Goal: Task Accomplishment & Management: Use online tool/utility

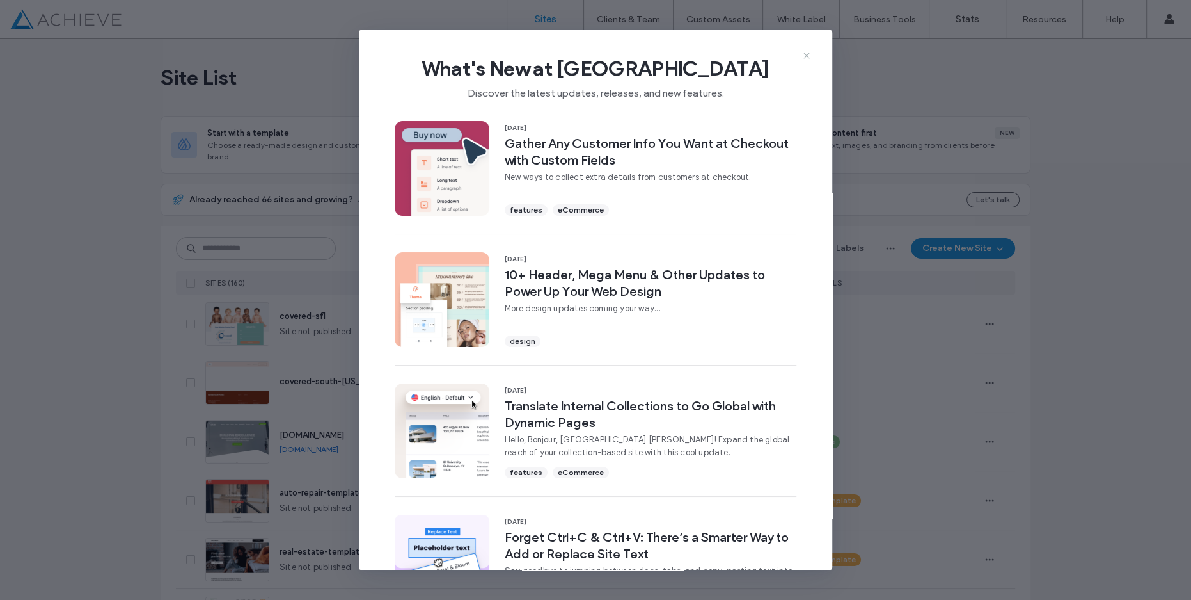
click at [803, 54] on icon at bounding box center [807, 56] width 10 height 10
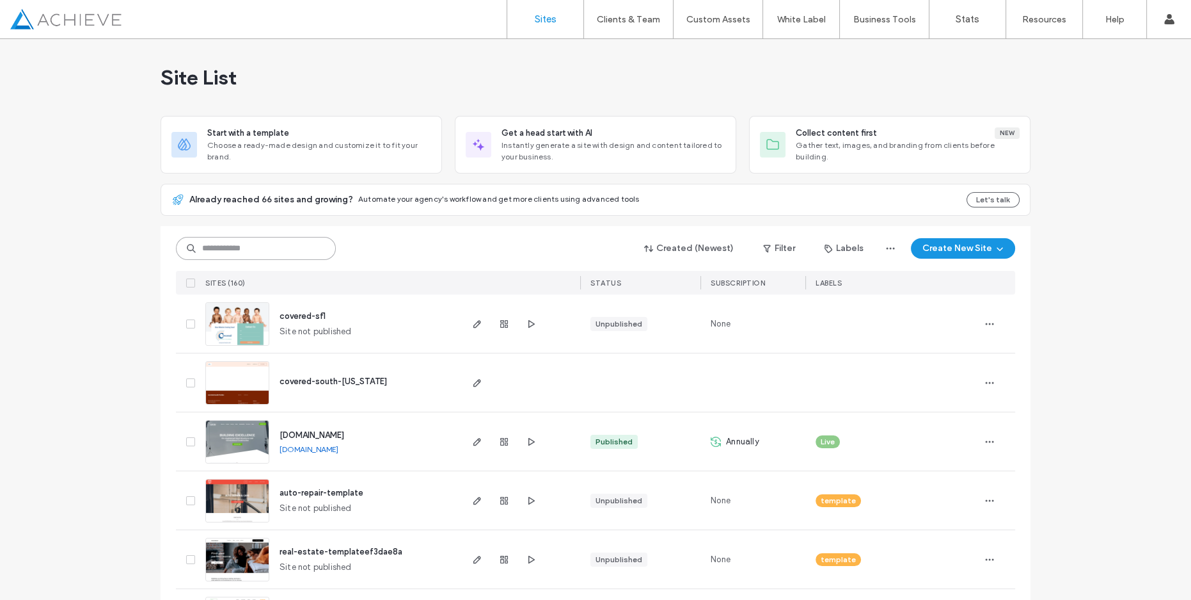
click at [223, 250] on input at bounding box center [256, 248] width 160 height 23
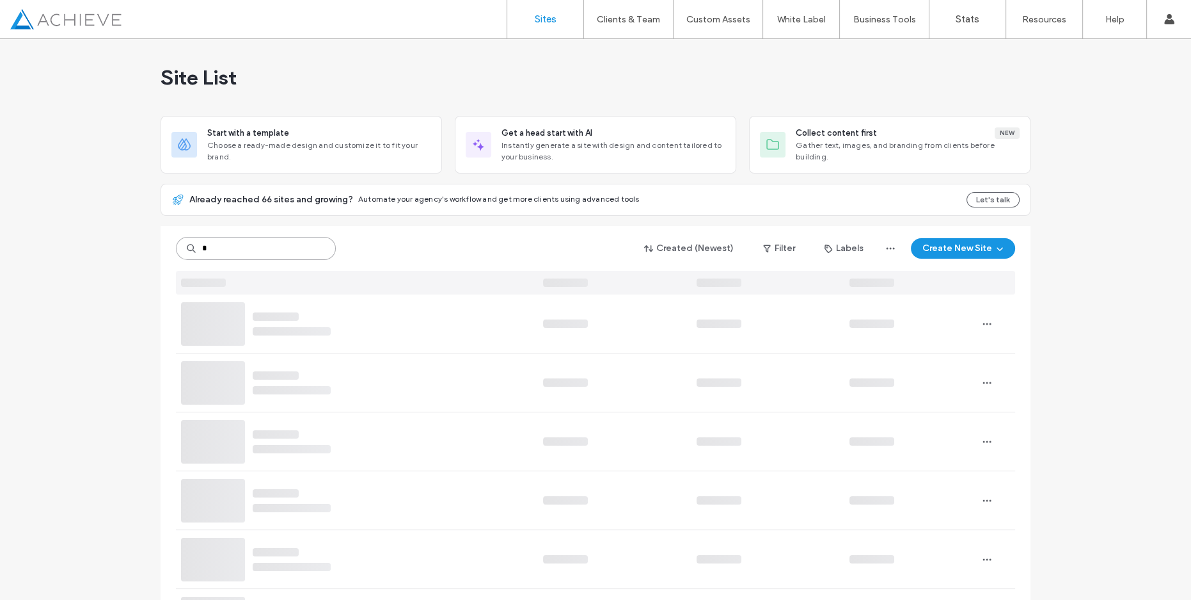
type input "*"
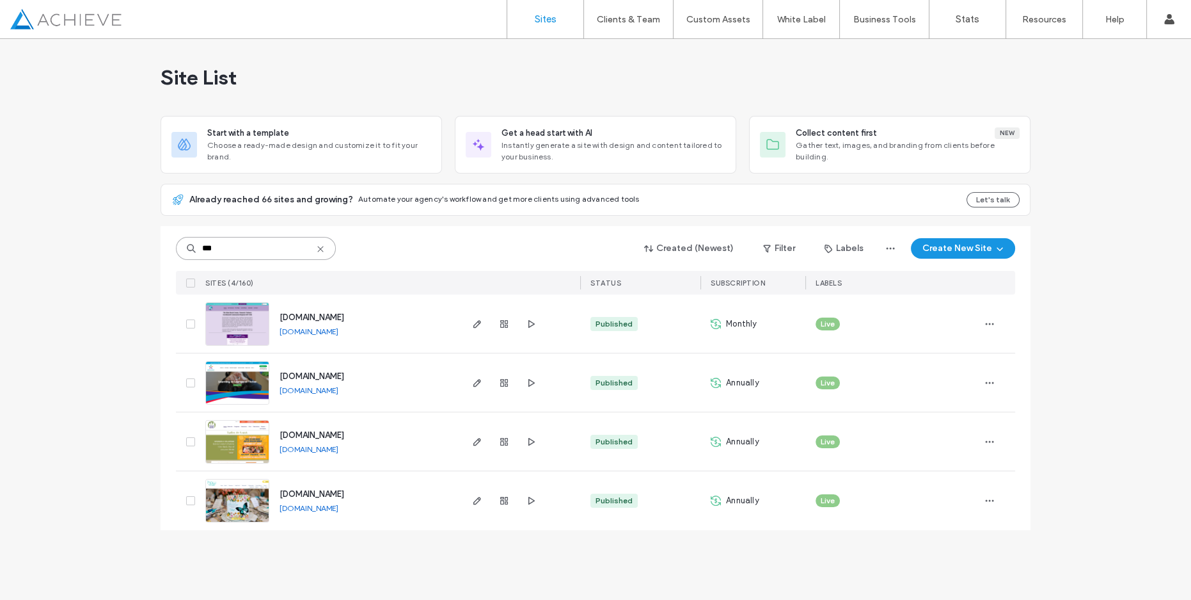
type input "***"
click at [319, 431] on span "www.pbcfoodbank.org" at bounding box center [312, 435] width 65 height 10
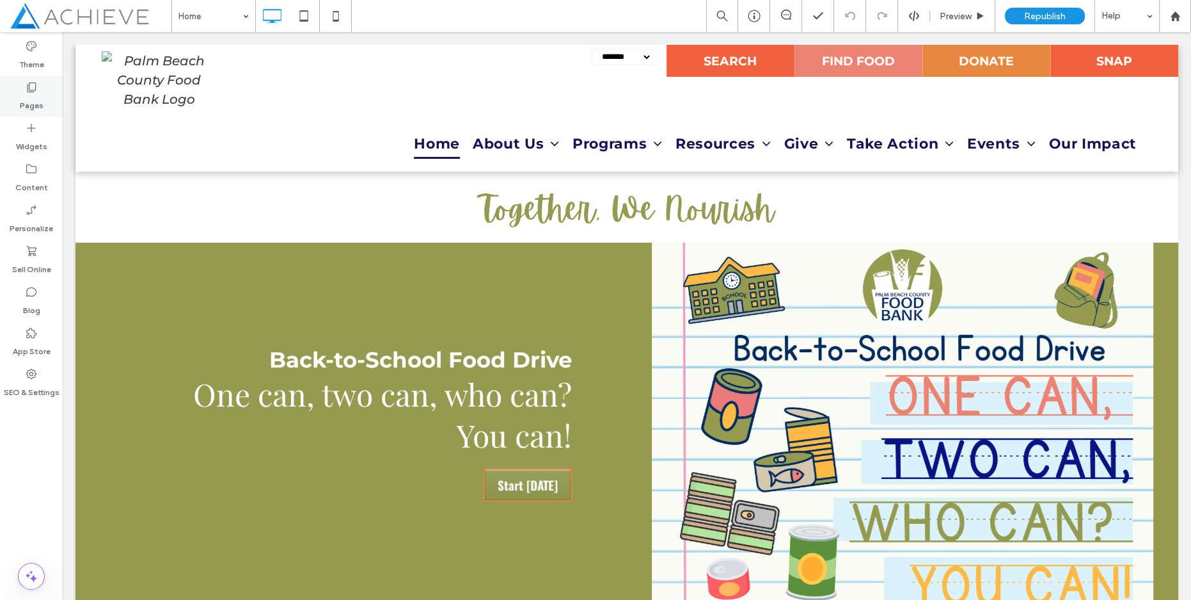
click at [31, 88] on icon at bounding box center [31, 87] width 13 height 13
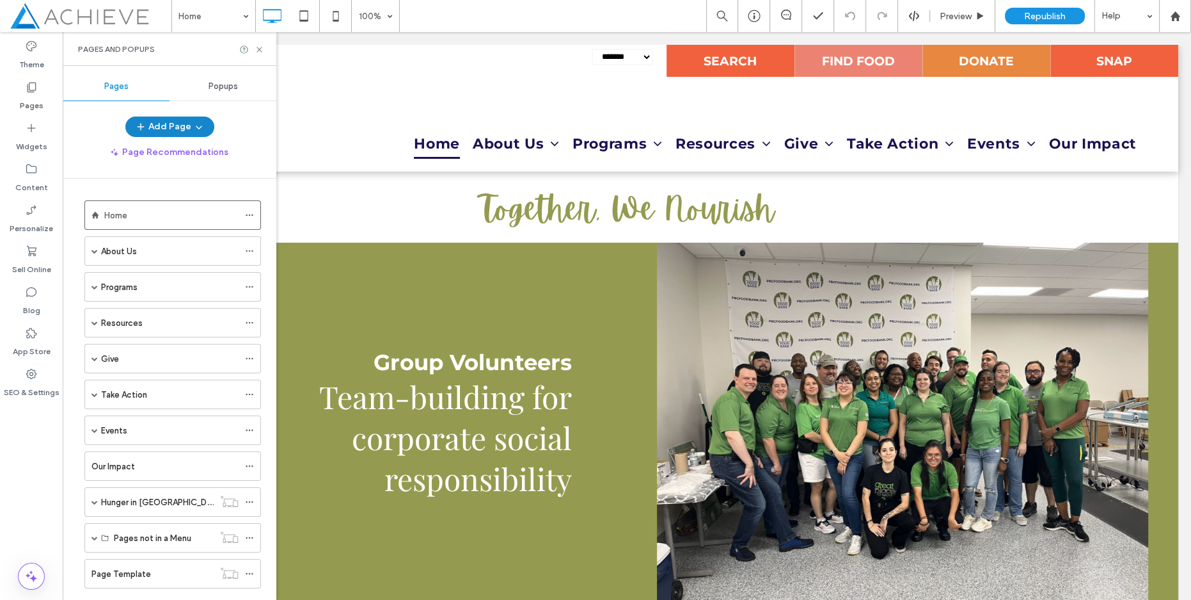
click at [172, 131] on button "Add Page" at bounding box center [169, 126] width 89 height 20
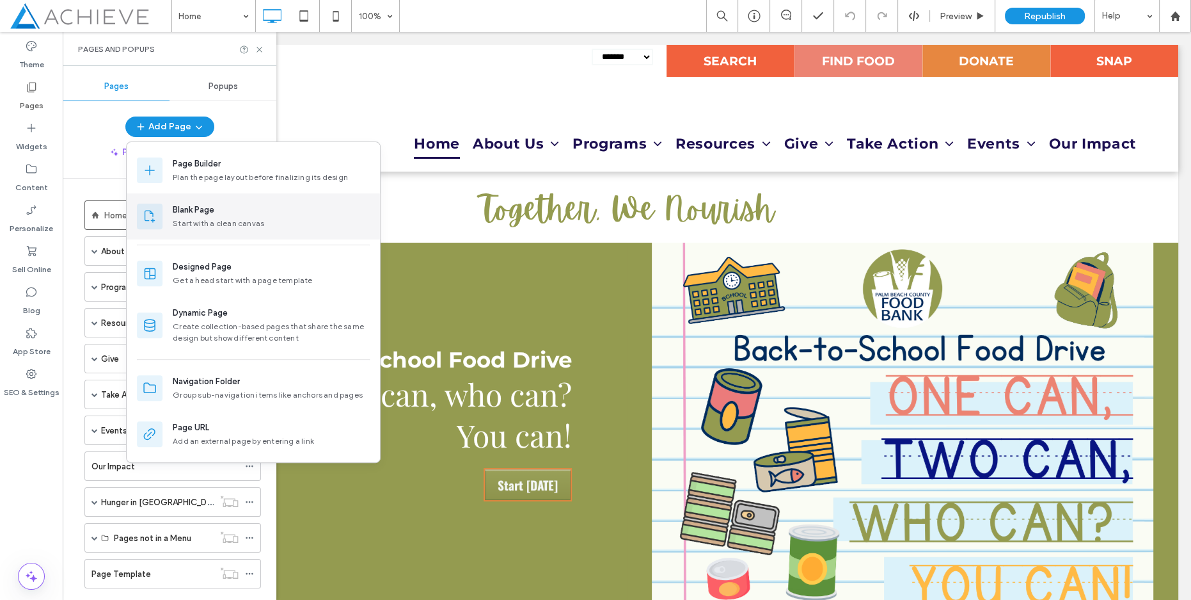
click at [208, 216] on div "Blank Page Start with a clean canvas" at bounding box center [271, 216] width 197 height 26
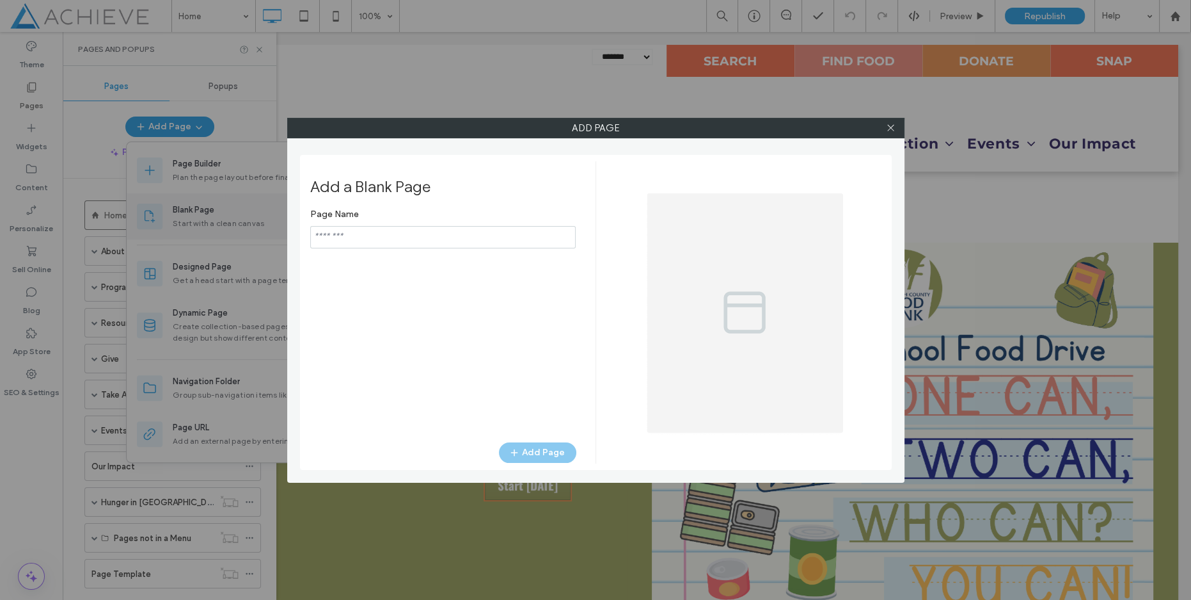
type input "**********"
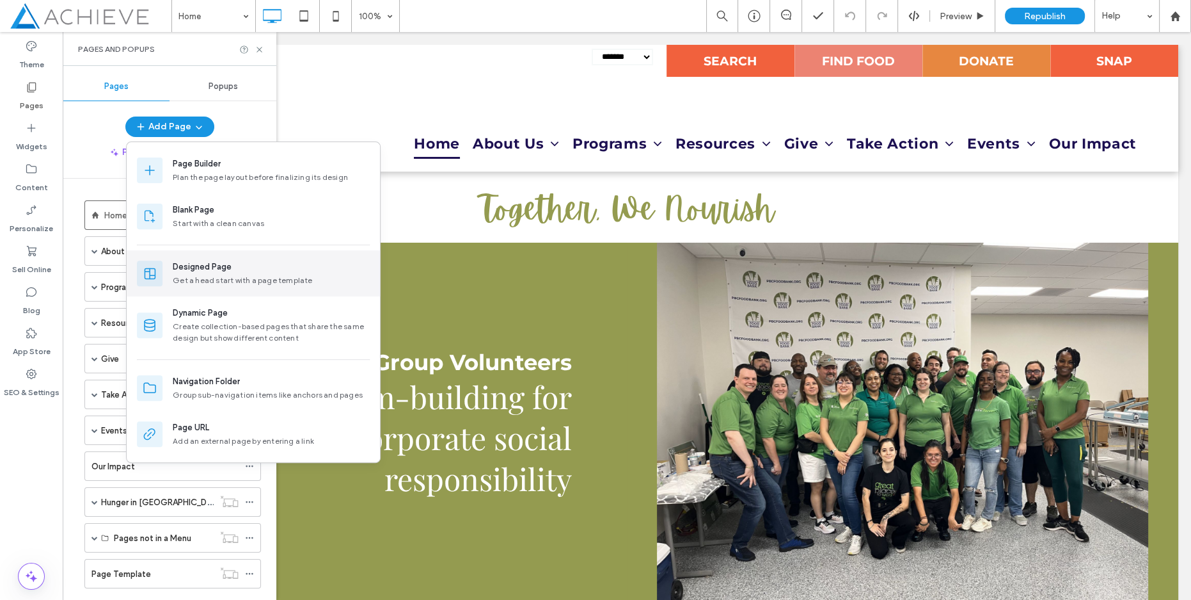
click at [228, 273] on div "Designed Page Get a head start with a page template" at bounding box center [271, 273] width 197 height 26
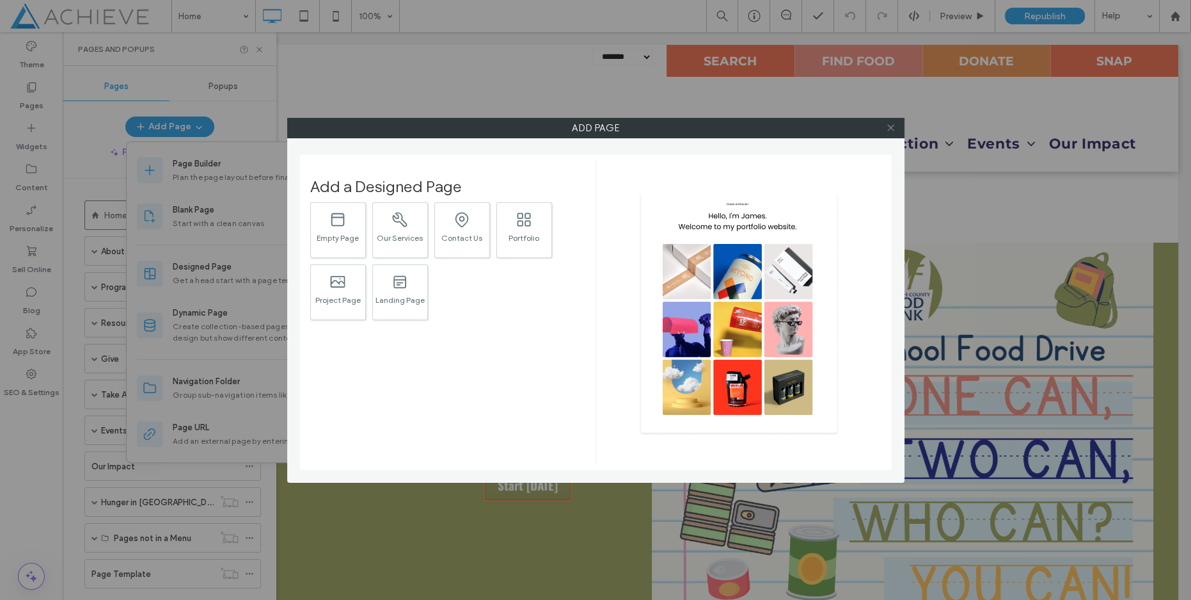
click at [893, 125] on icon at bounding box center [891, 128] width 10 height 10
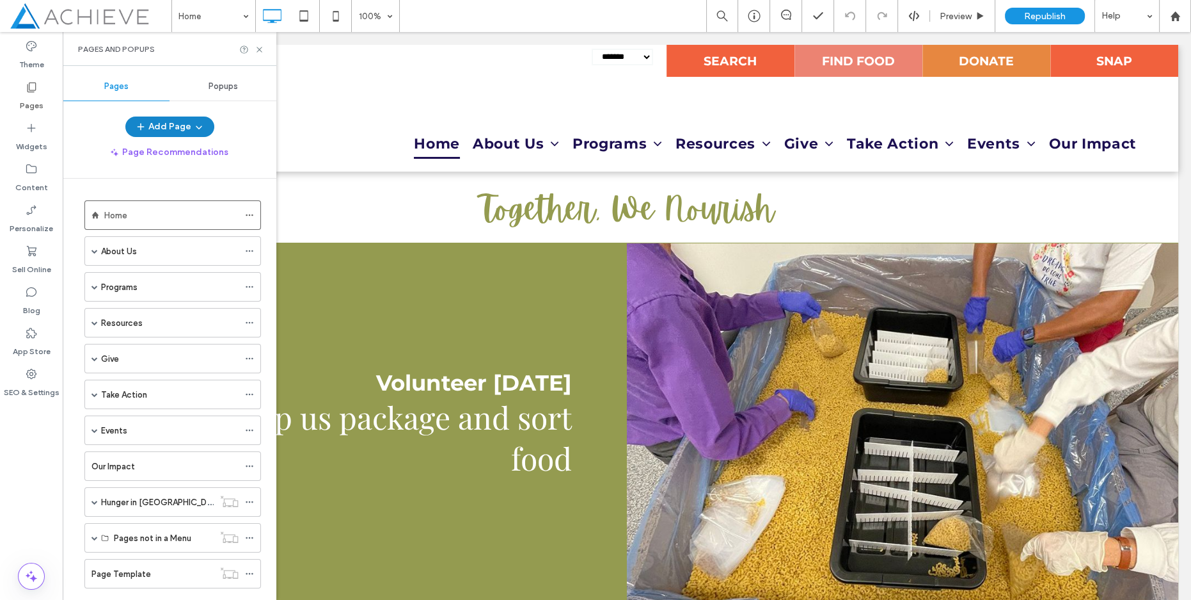
click at [186, 120] on button "Add Page" at bounding box center [169, 126] width 89 height 20
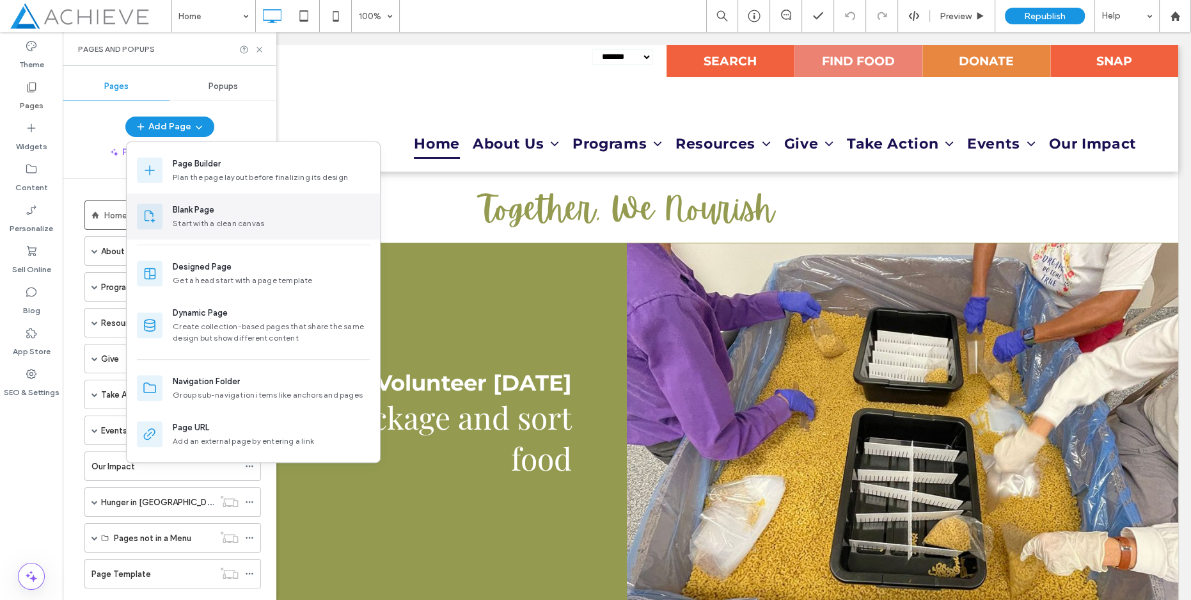
click at [215, 214] on div "Blank Page" at bounding box center [271, 209] width 197 height 13
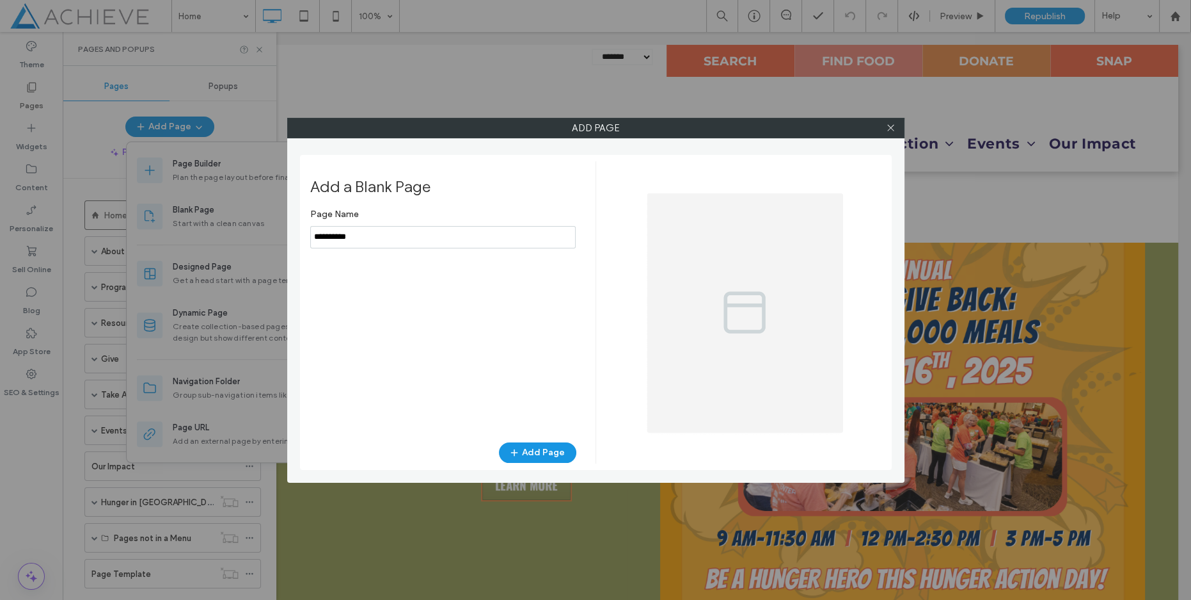
drag, startPoint x: 430, startPoint y: 238, endPoint x: 303, endPoint y: 263, distance: 129.1
click at [198, 238] on div "Add Page Add a Blank Page Page Name Add Page" at bounding box center [595, 300] width 1191 height 600
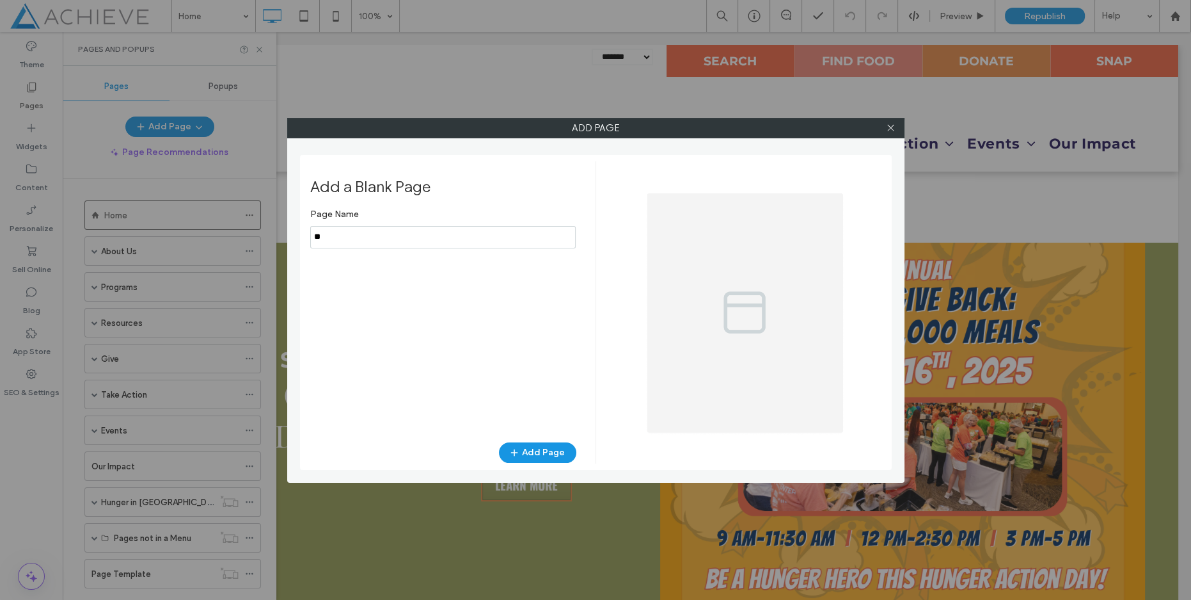
type input "*"
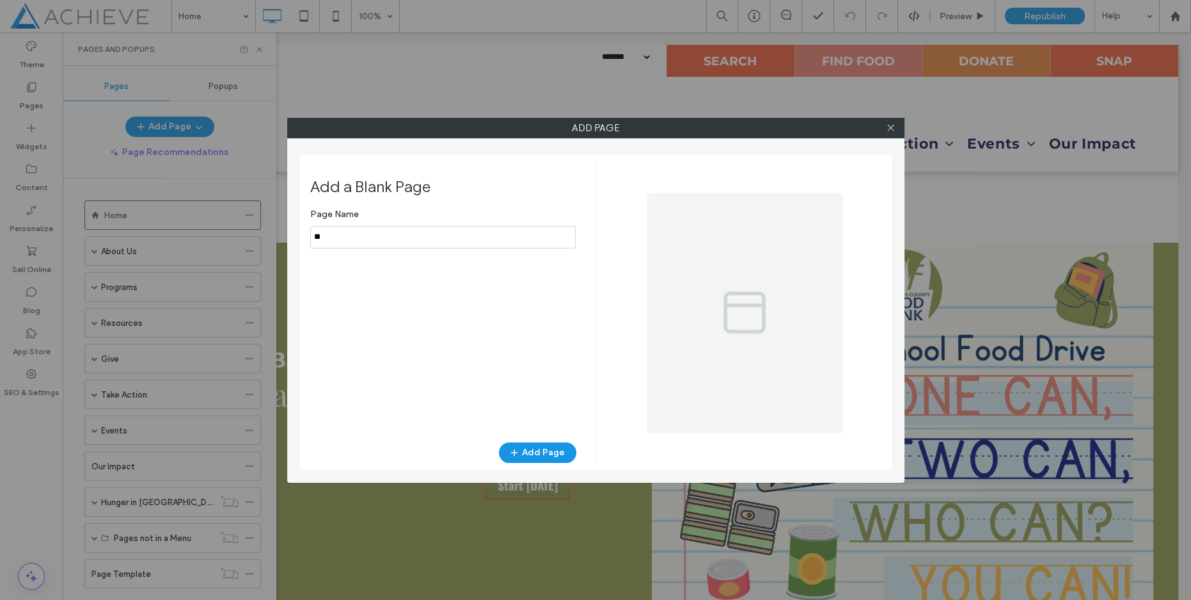
type input "*"
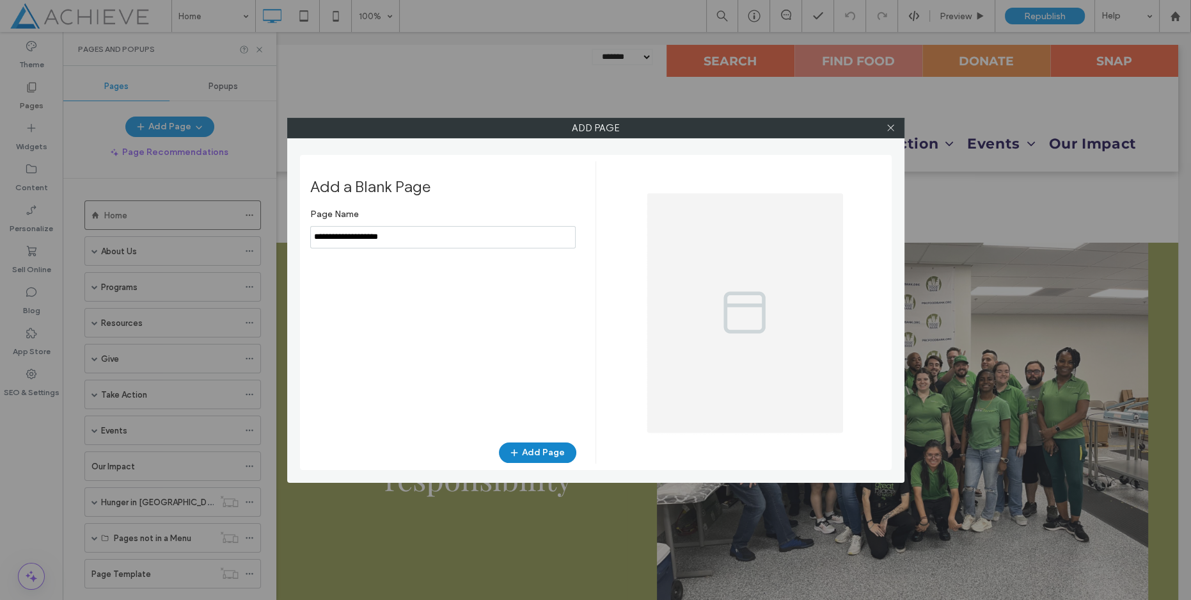
type input "**********"
click at [553, 449] on button "Add Page" at bounding box center [537, 452] width 77 height 20
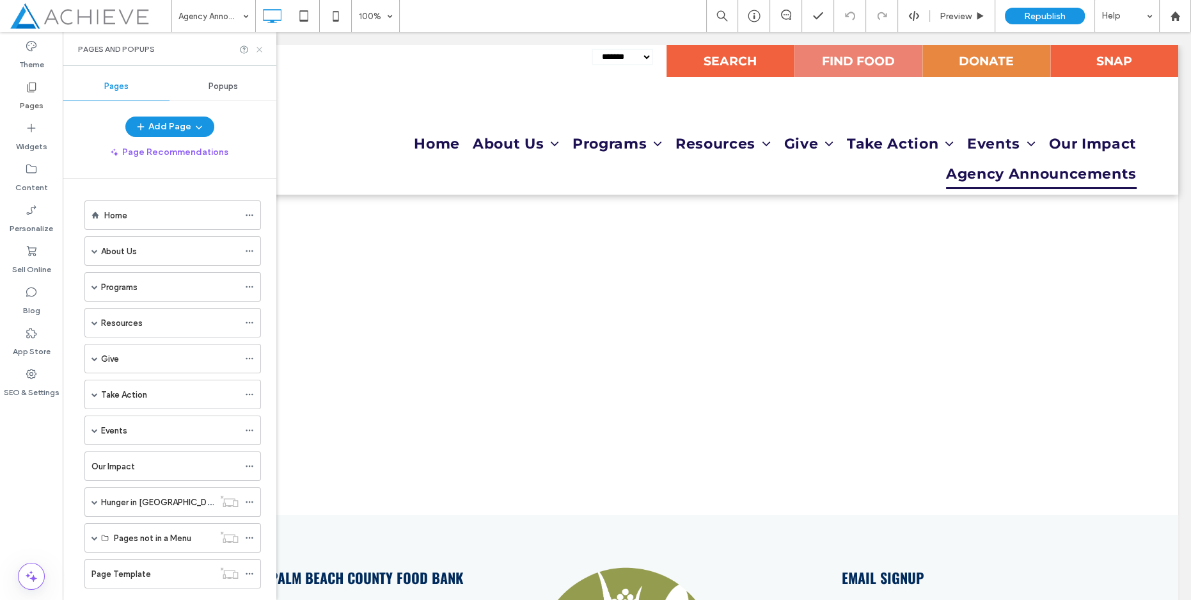
click at [259, 45] on icon at bounding box center [260, 50] width 10 height 10
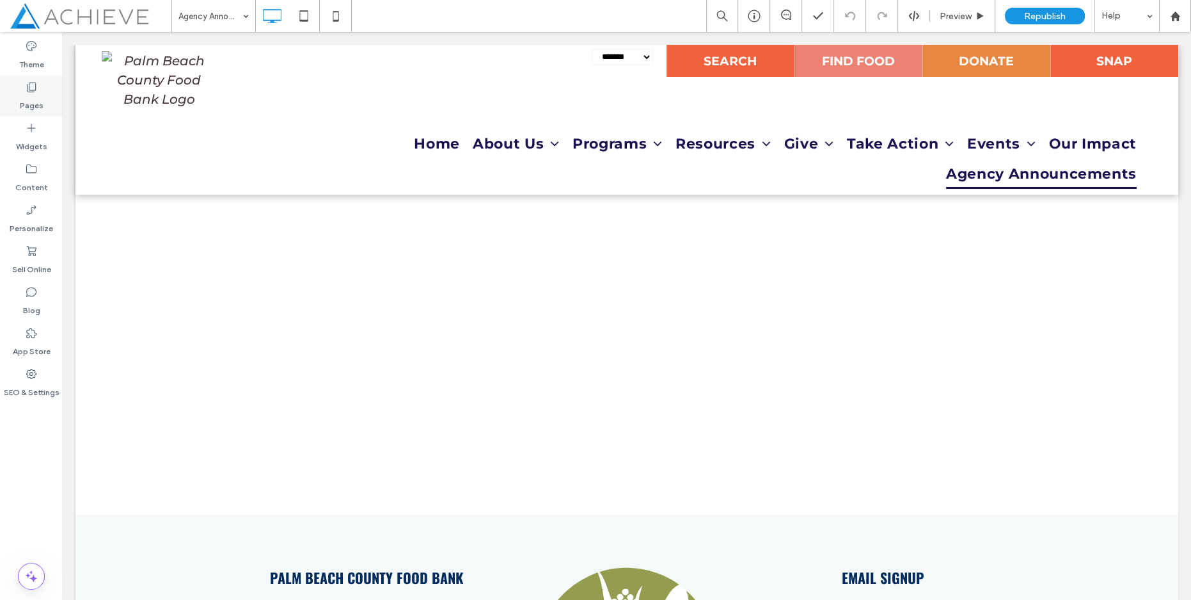
click at [26, 98] on label "Pages" at bounding box center [32, 102] width 24 height 18
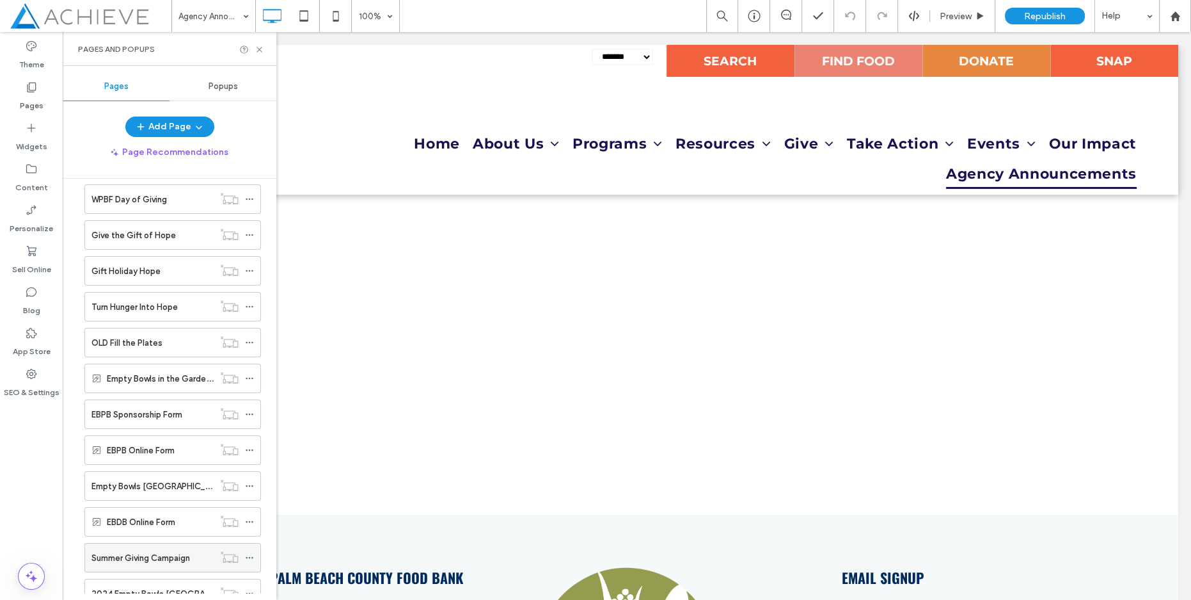
scroll to position [590, 0]
click at [246, 552] on icon at bounding box center [249, 556] width 9 height 9
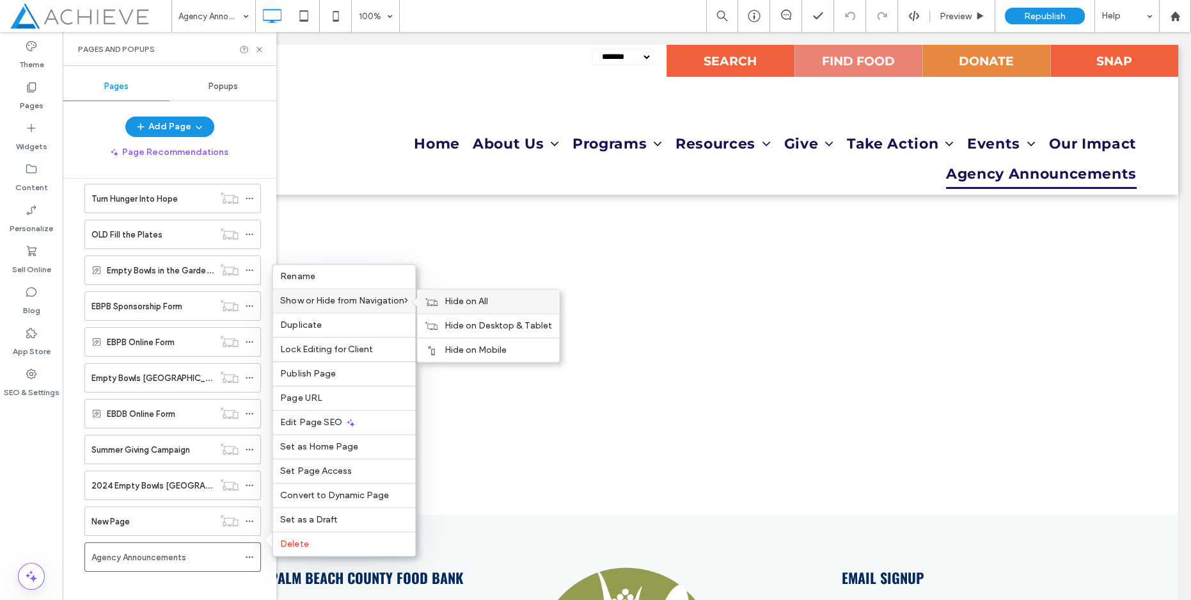
click at [481, 302] on span "Hide on All" at bounding box center [466, 301] width 44 height 11
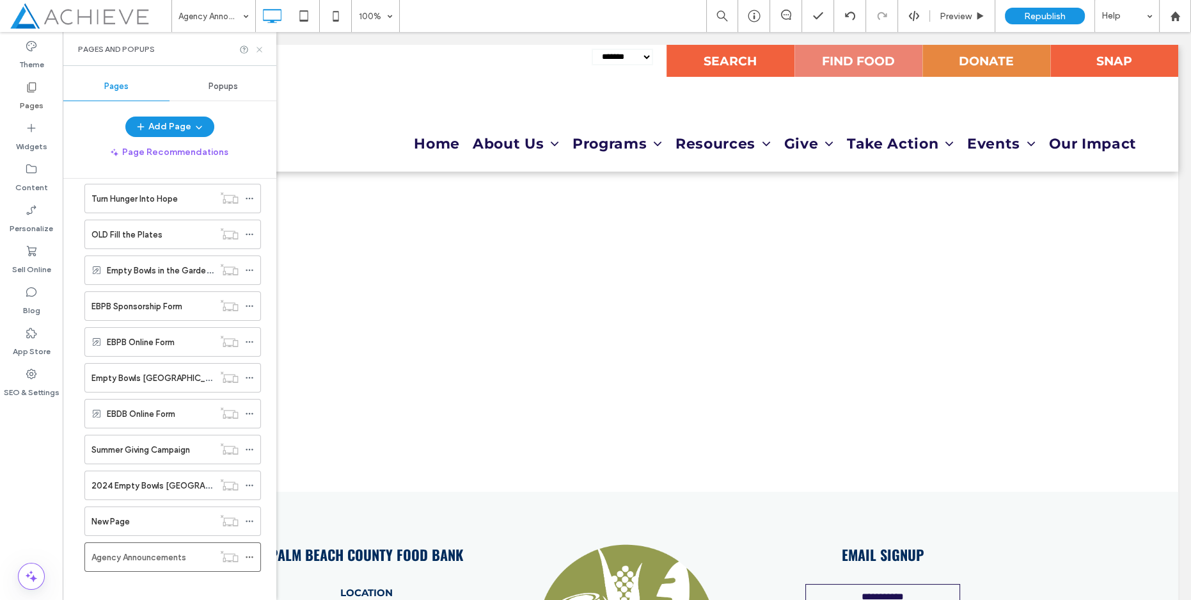
click at [259, 46] on icon at bounding box center [260, 50] width 10 height 10
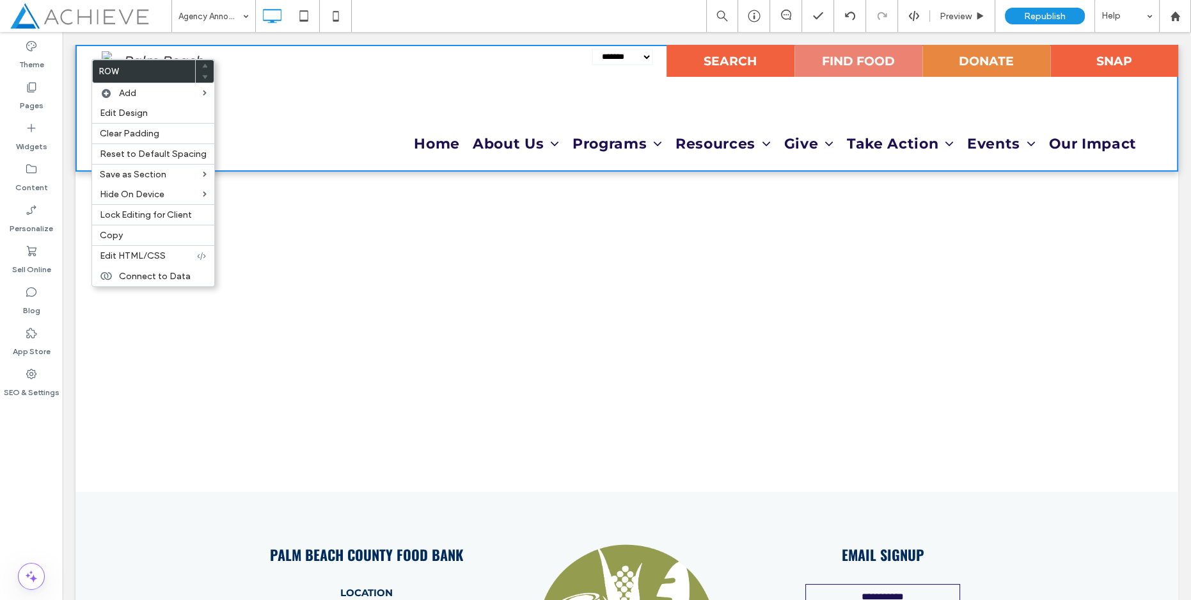
click at [212, 388] on div "Click To Paste Row + Add Section" at bounding box center [626, 331] width 1103 height 320
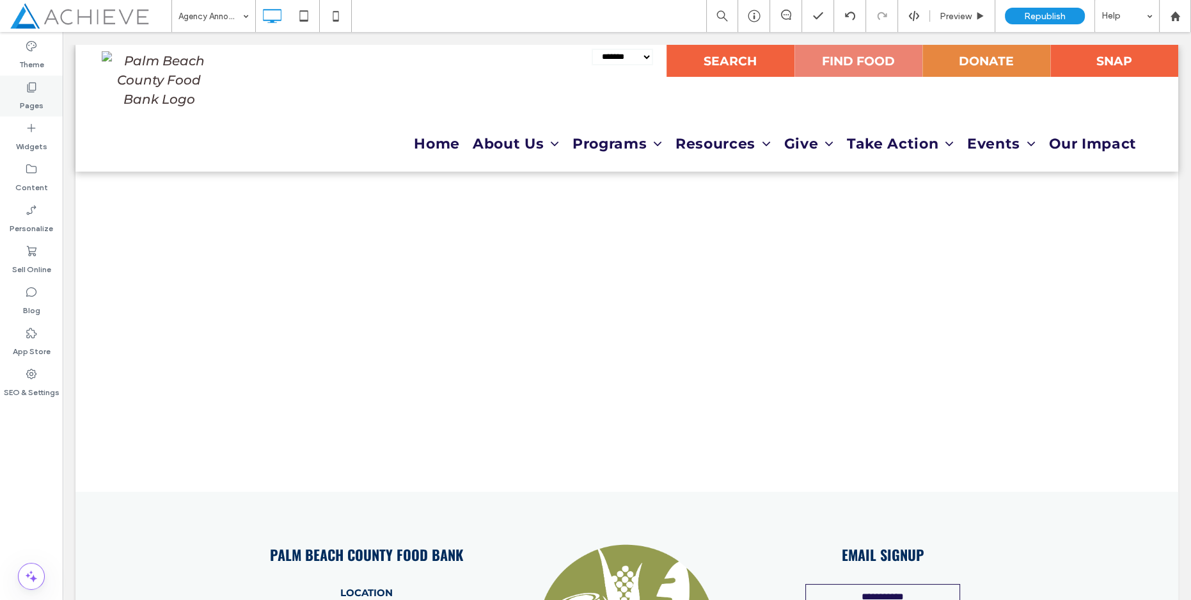
click at [34, 86] on icon at bounding box center [31, 87] width 13 height 13
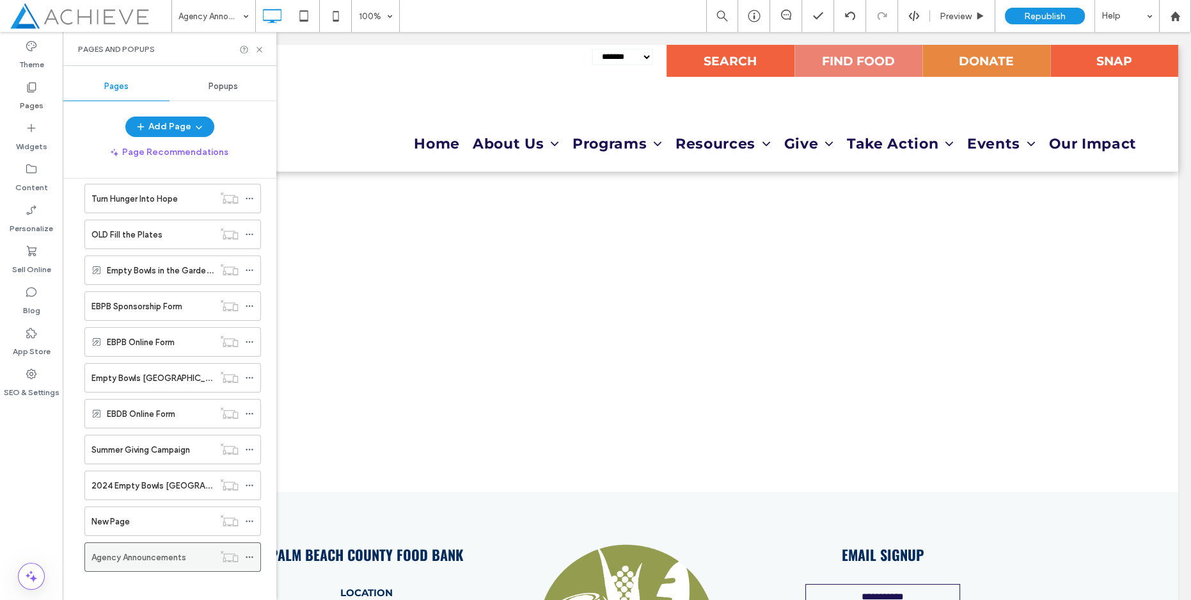
click at [155, 549] on label "Agency Announcements" at bounding box center [138, 557] width 95 height 22
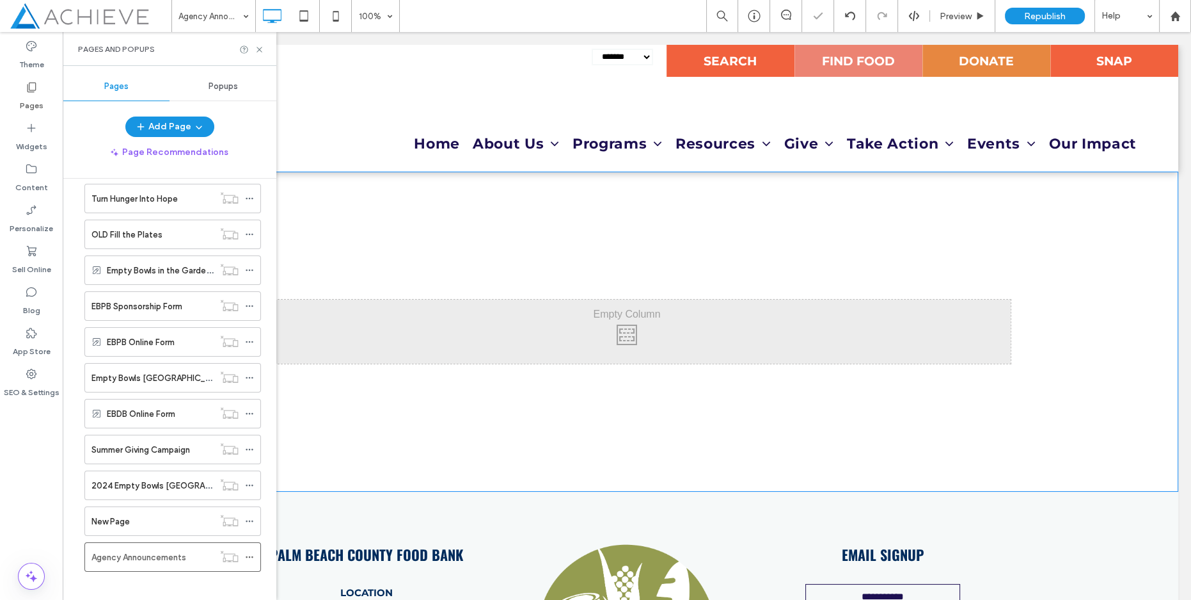
scroll to position [0, 0]
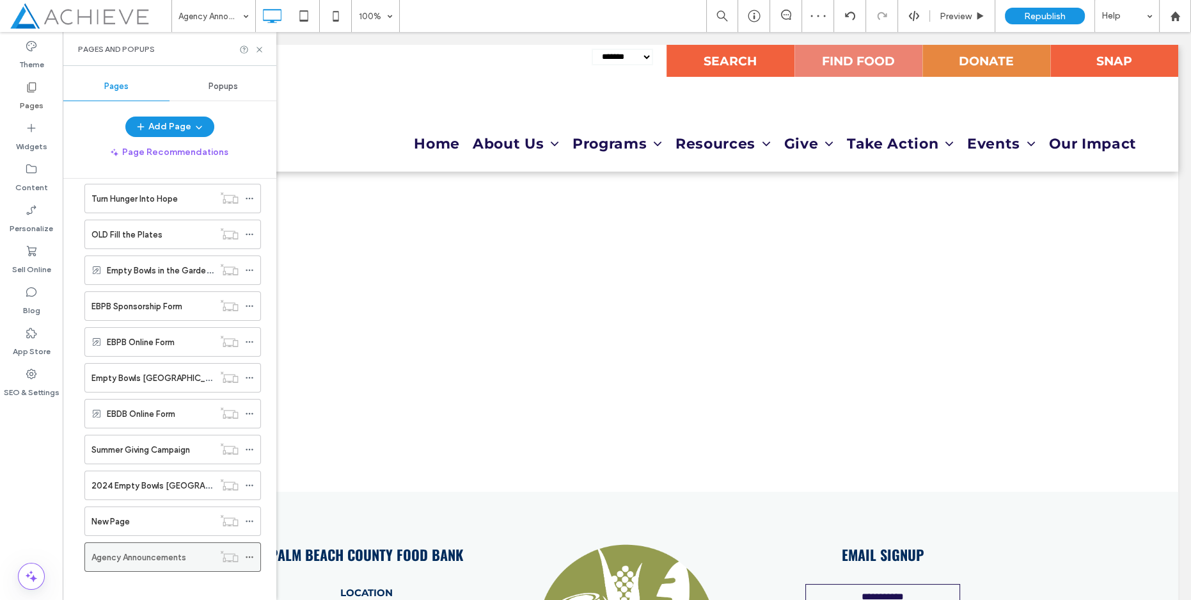
click at [251, 552] on icon at bounding box center [249, 556] width 9 height 9
click at [20, 495] on div "Theme Pages Widgets Content Personalize Sell Online Blog App Store SEO & Settin…" at bounding box center [31, 316] width 63 height 568
click at [257, 51] on icon at bounding box center [260, 50] width 10 height 10
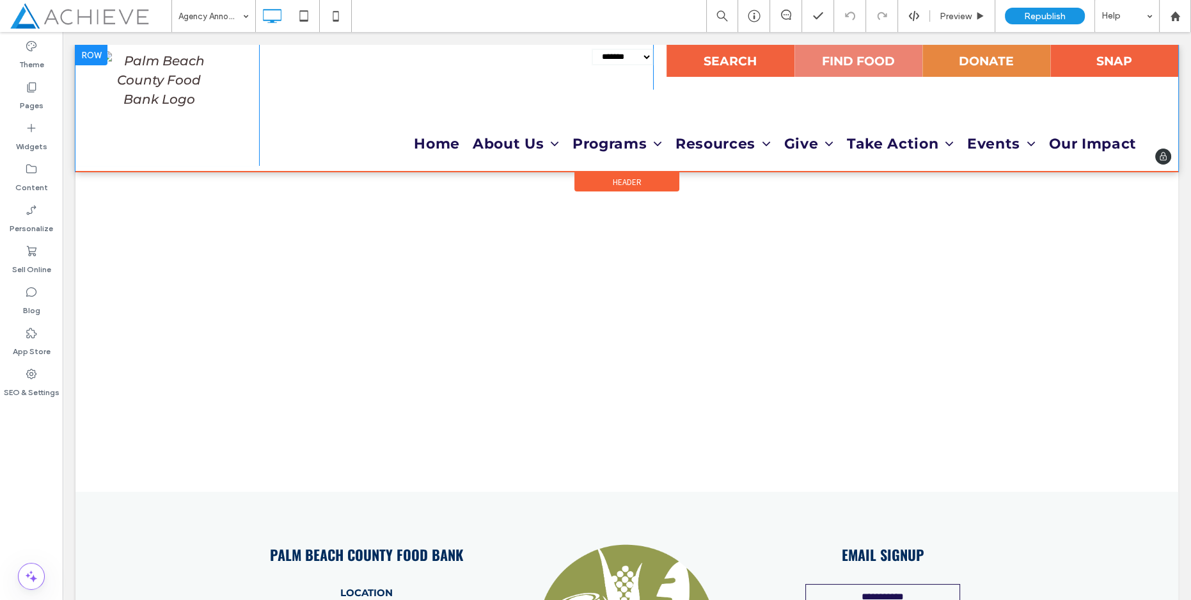
click at [83, 55] on div at bounding box center [91, 55] width 32 height 20
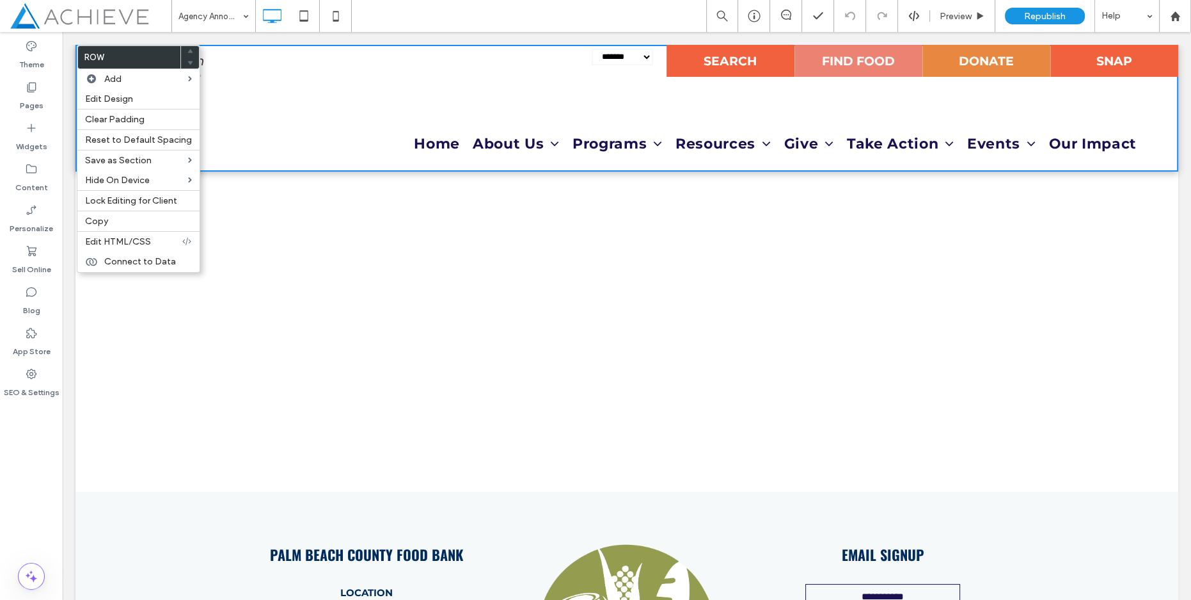
click at [491, 256] on div "Click To Paste Row + Add Section" at bounding box center [626, 331] width 1103 height 320
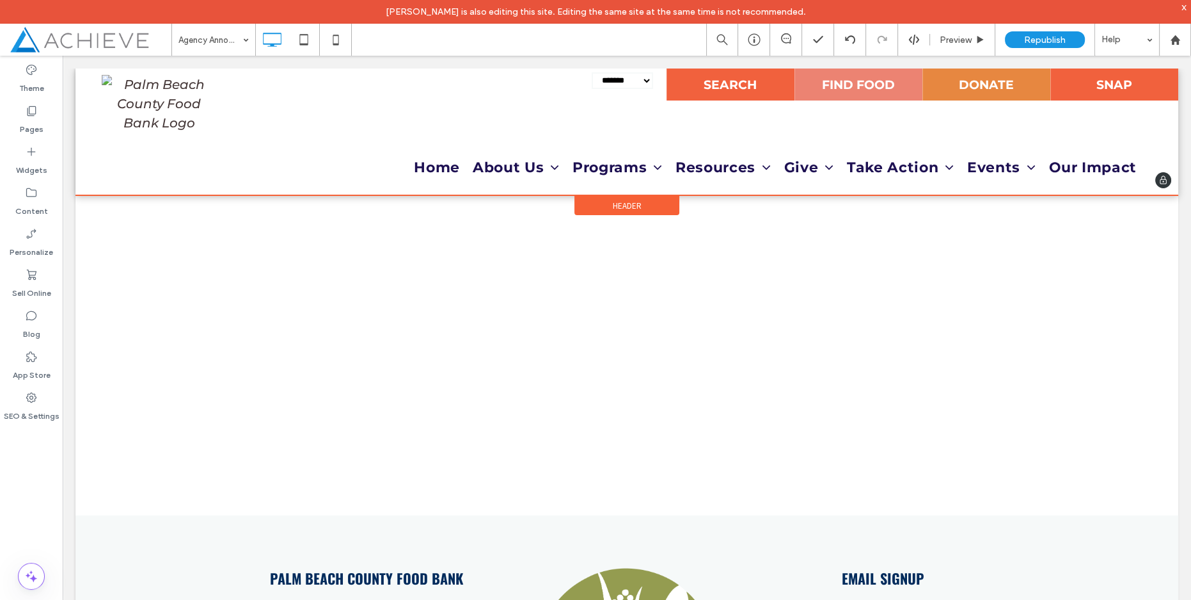
drag, startPoint x: 607, startPoint y: 201, endPoint x: 588, endPoint y: 205, distance: 19.6
click at [588, 205] on div "Header" at bounding box center [627, 205] width 105 height 19
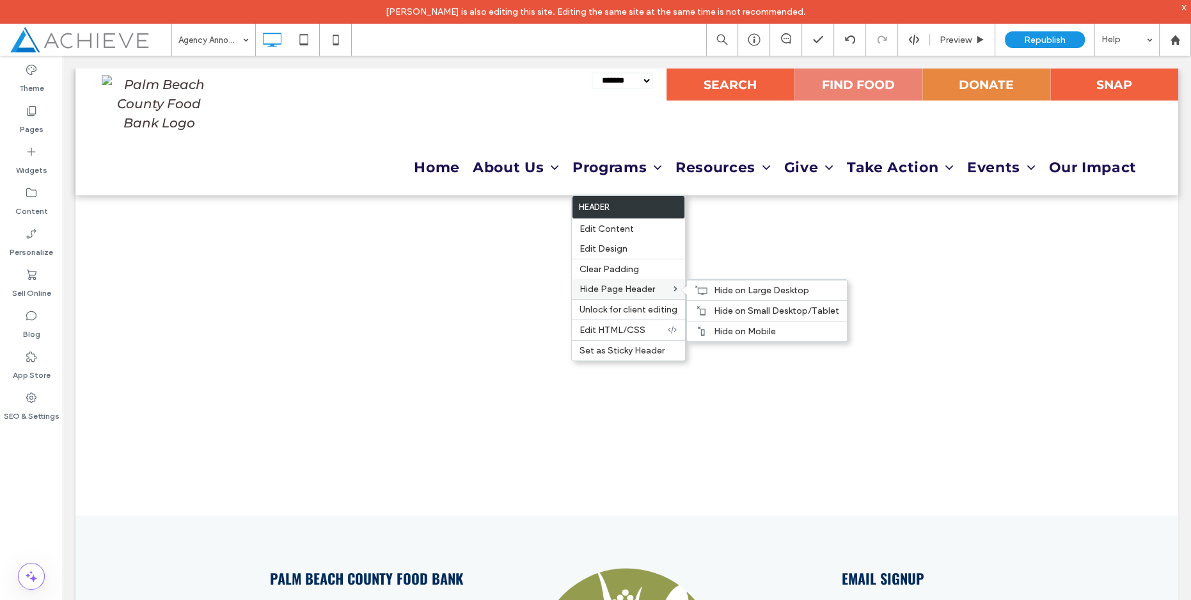
click at [606, 285] on span "Hide Page Header" at bounding box center [617, 288] width 75 height 11
click at [715, 291] on span "Hide on Large Desktop" at bounding box center [761, 290] width 95 height 11
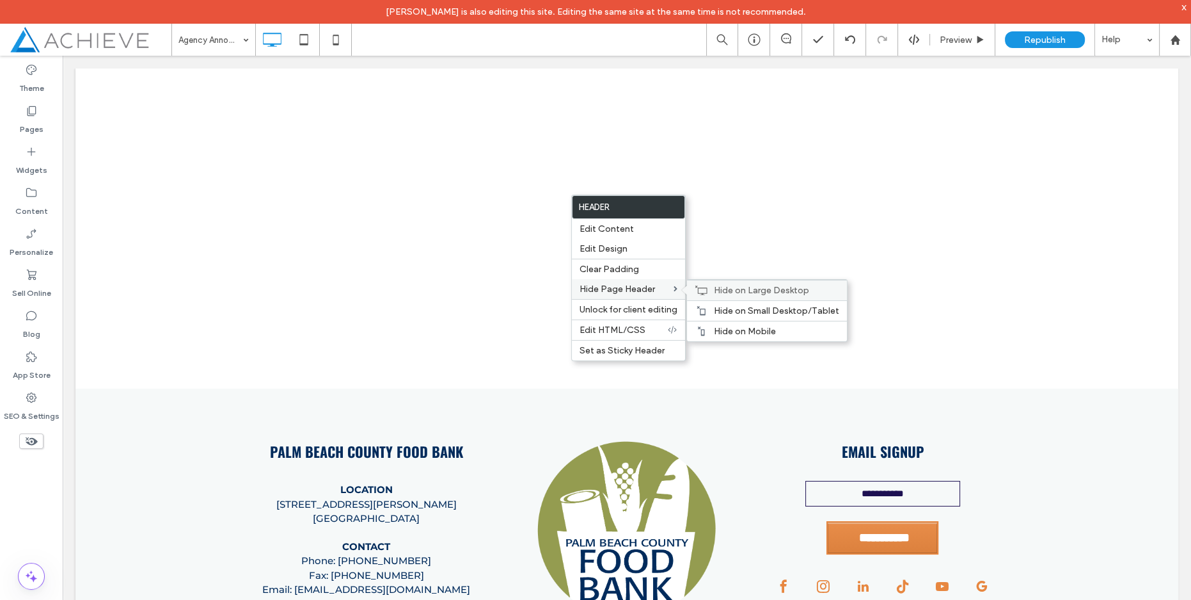
click at [715, 286] on span "Hide on Large Desktop" at bounding box center [761, 290] width 95 height 11
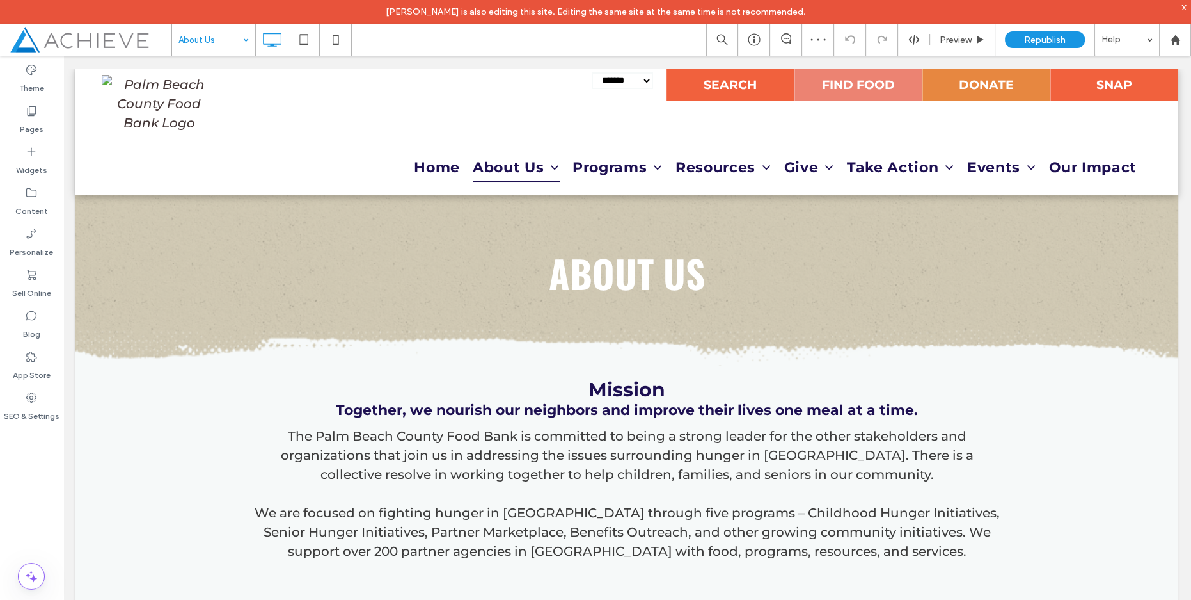
click at [196, 40] on input at bounding box center [211, 40] width 64 height 32
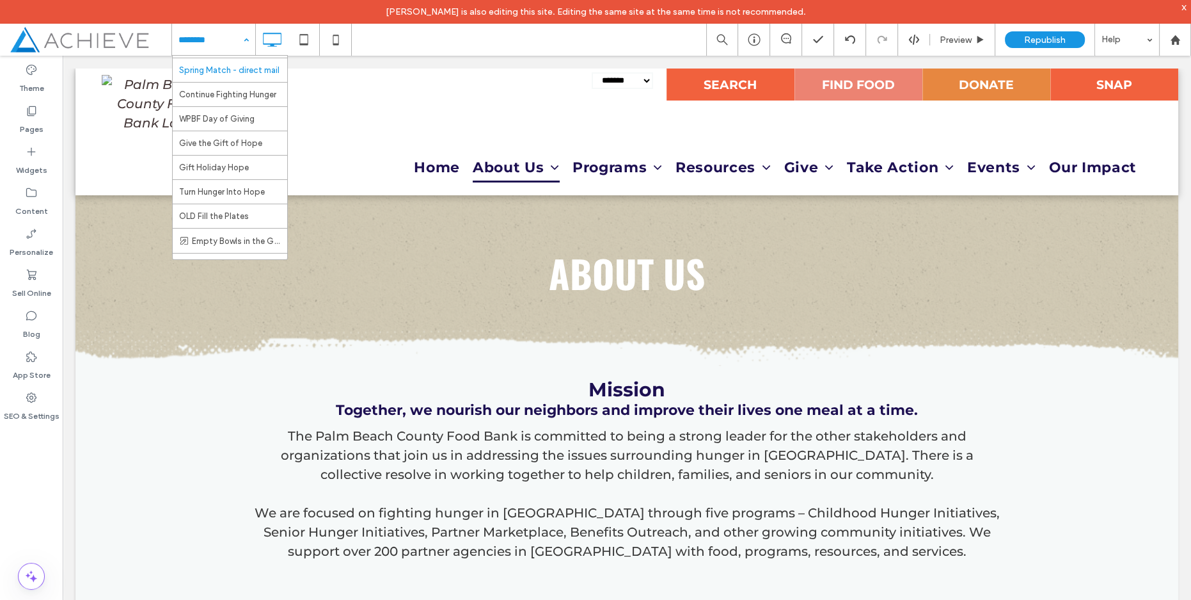
scroll to position [1752, 0]
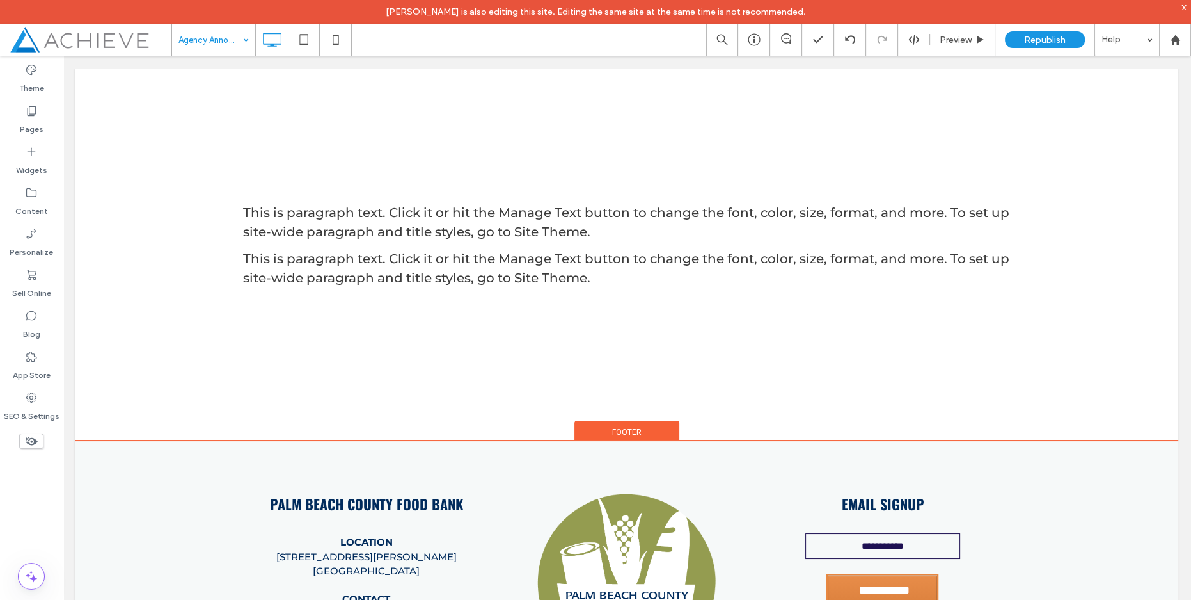
click at [596, 428] on div "Footer" at bounding box center [627, 429] width 105 height 19
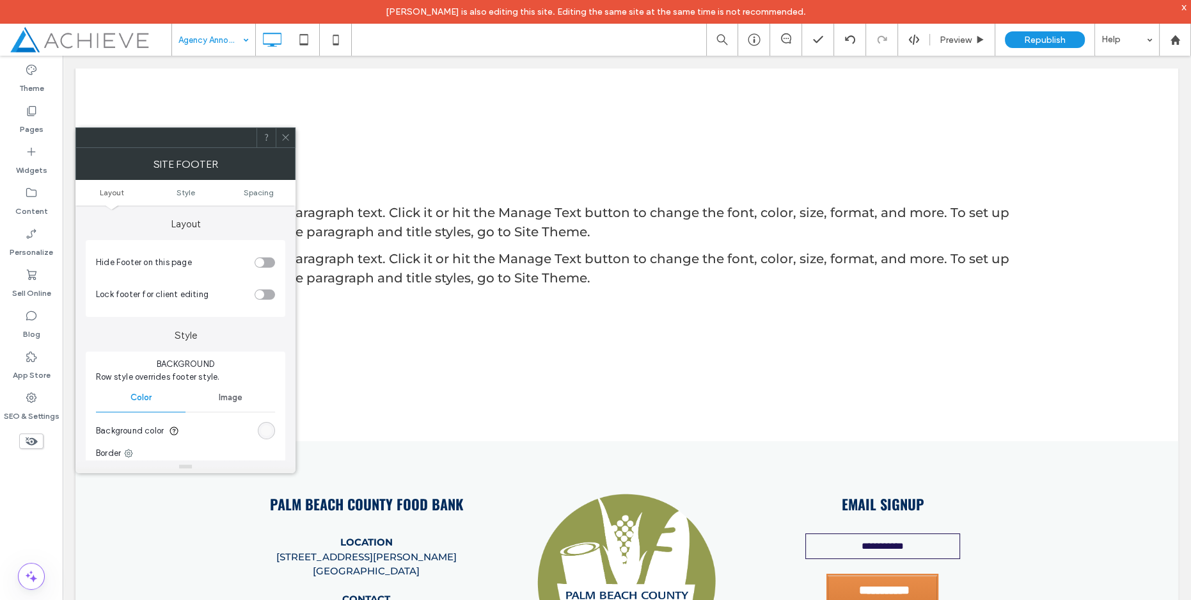
click at [266, 262] on div "toggle" at bounding box center [265, 262] width 20 height 10
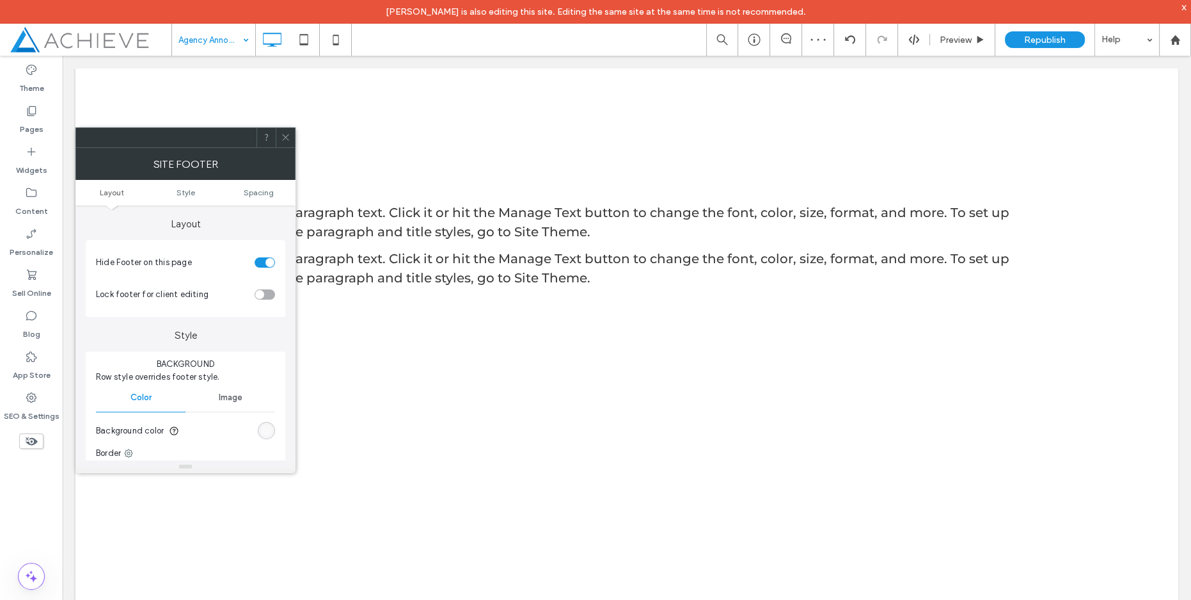
click at [287, 139] on icon at bounding box center [286, 137] width 10 height 10
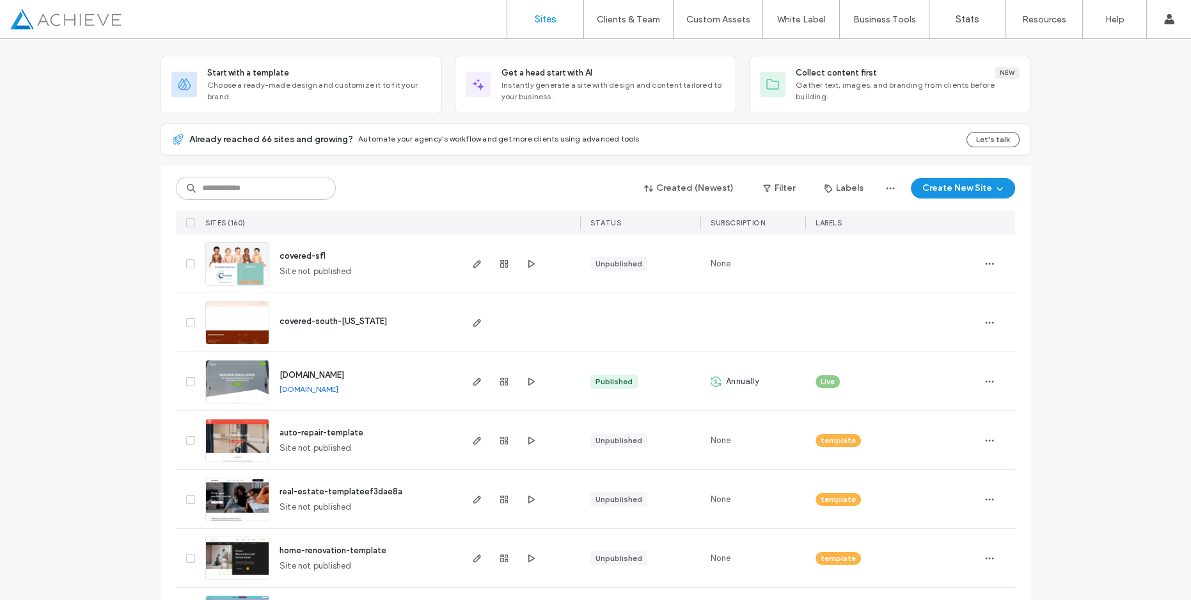
scroll to position [58, 0]
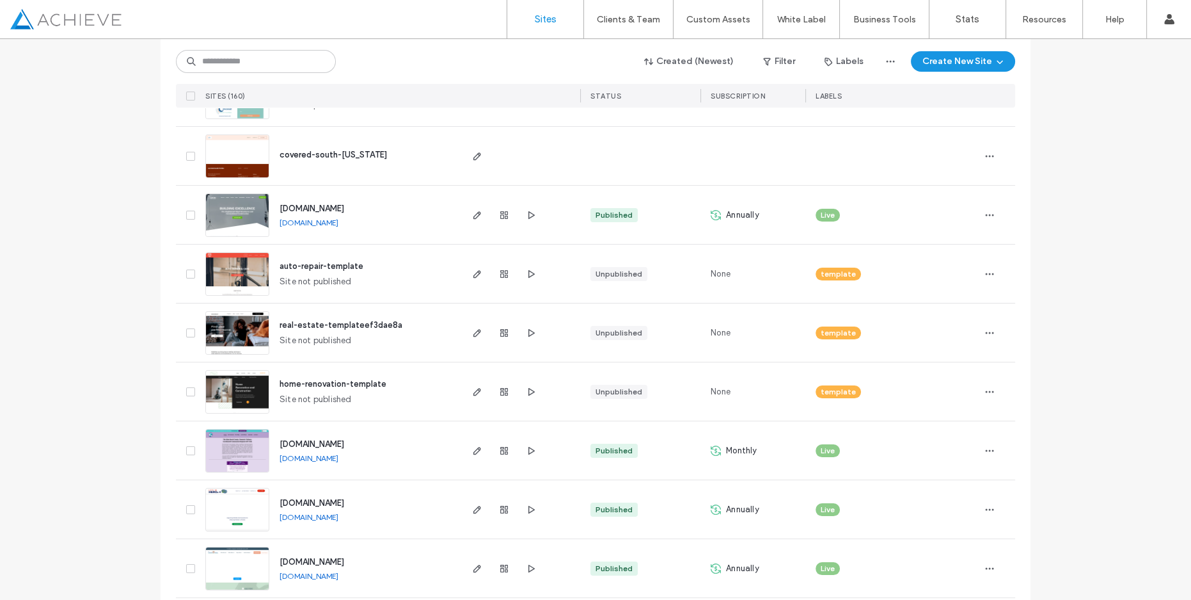
scroll to position [0, 0]
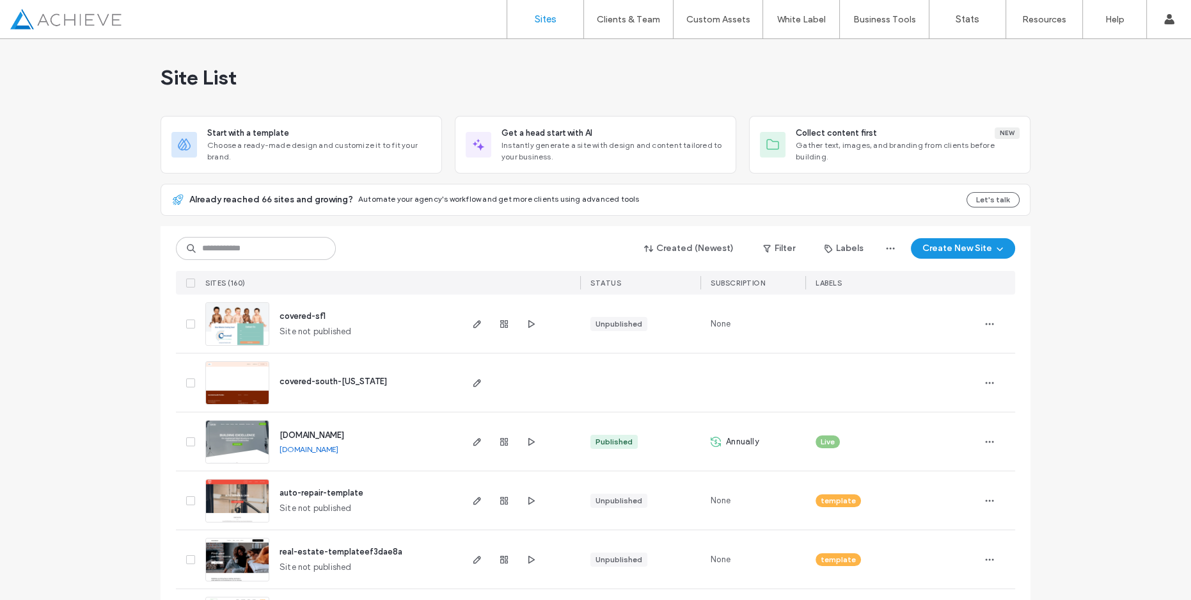
click at [646, 87] on div "Site List" at bounding box center [596, 77] width 870 height 77
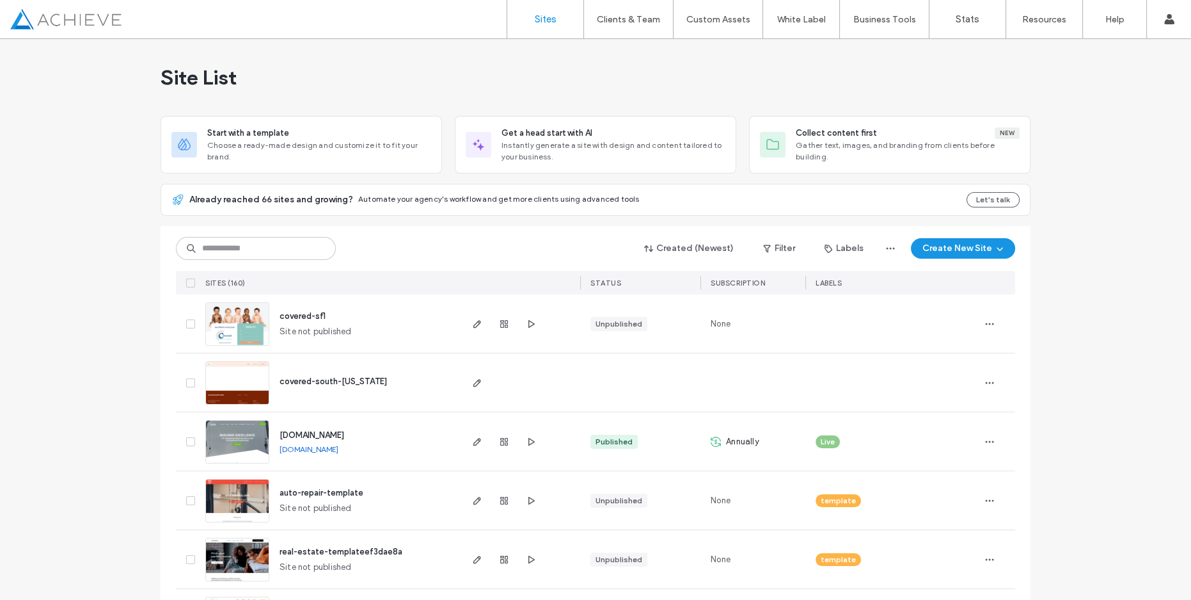
click at [535, 94] on div "Site List" at bounding box center [596, 77] width 870 height 77
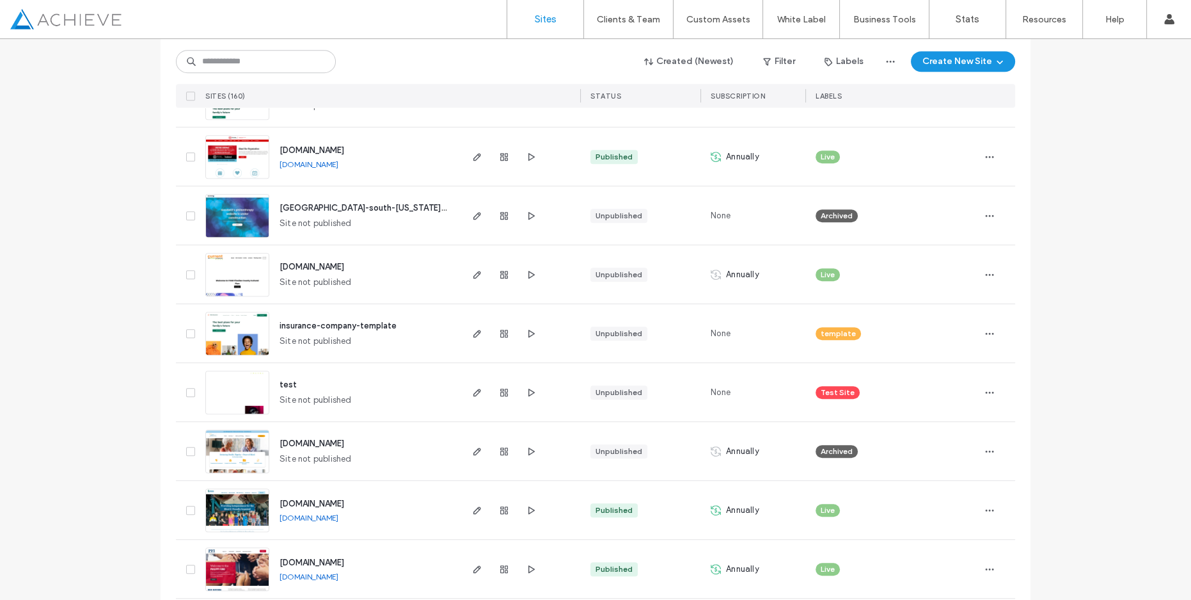
scroll to position [930, 0]
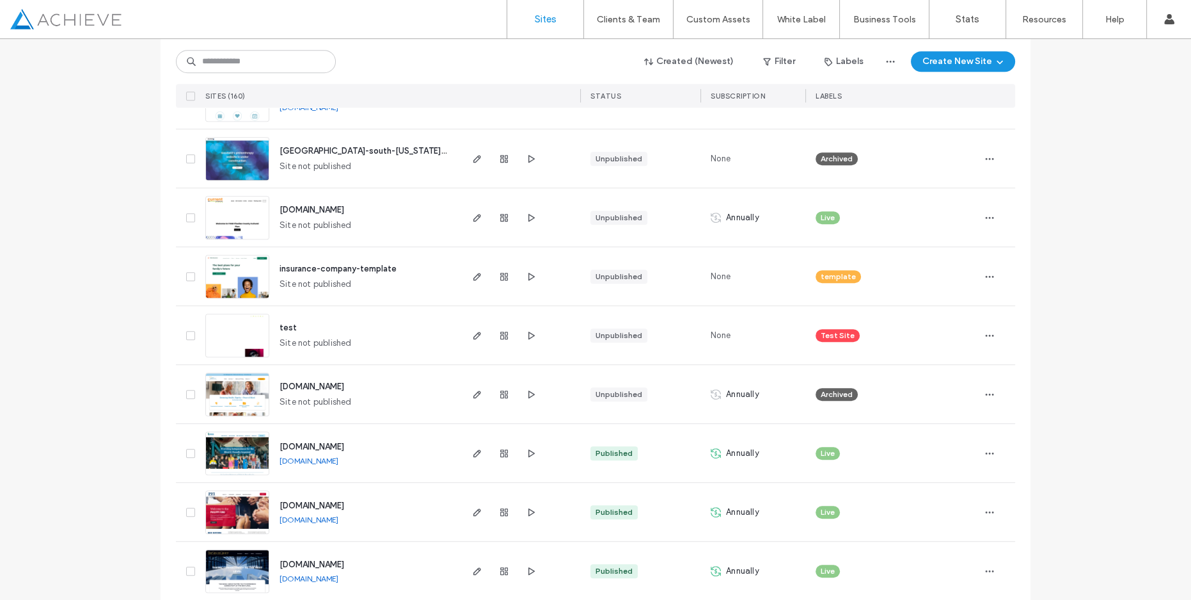
click at [534, 56] on div "Created (Newest) Filter Labels Create New Site" at bounding box center [595, 61] width 839 height 24
drag, startPoint x: 1094, startPoint y: 269, endPoint x: 1152, endPoint y: 2, distance: 273.0
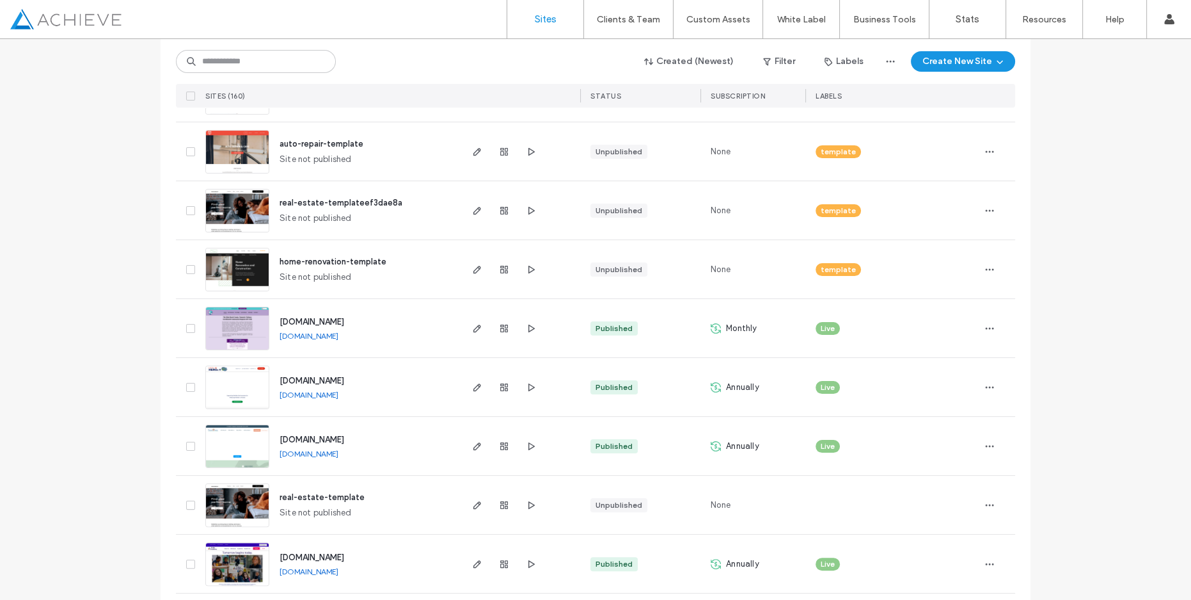
scroll to position [116, 0]
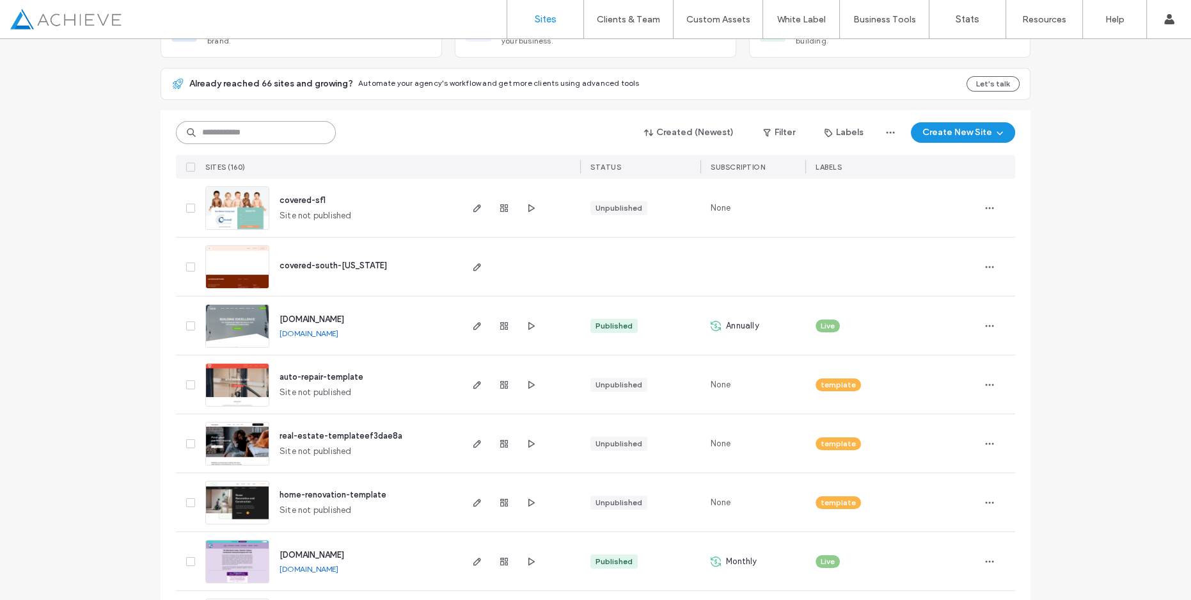
click at [212, 136] on input at bounding box center [256, 132] width 160 height 23
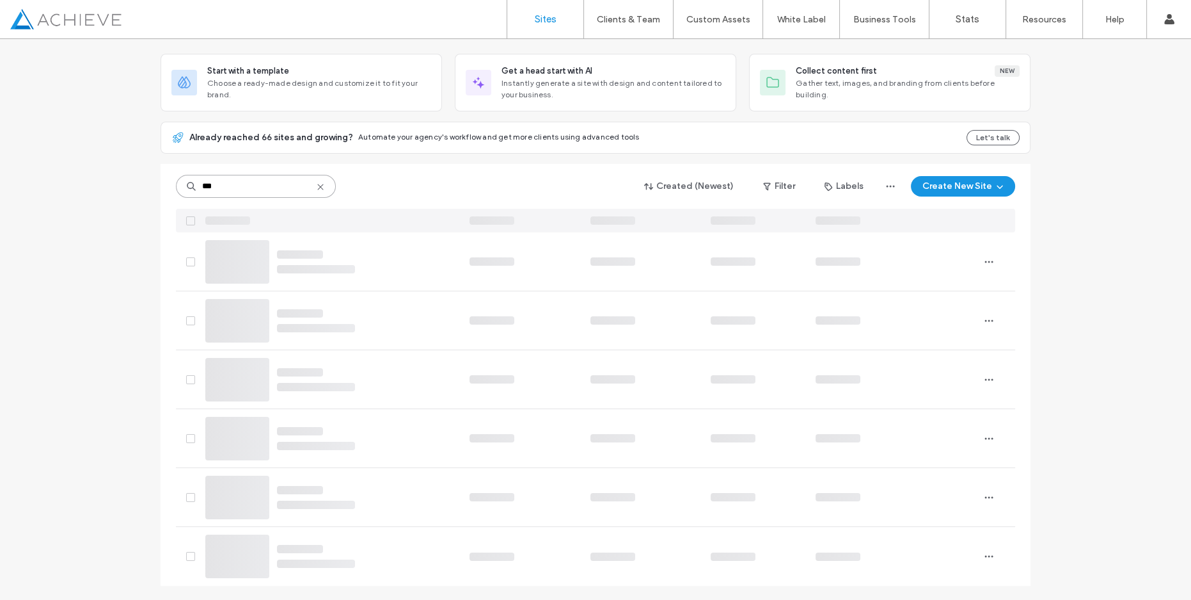
scroll to position [0, 0]
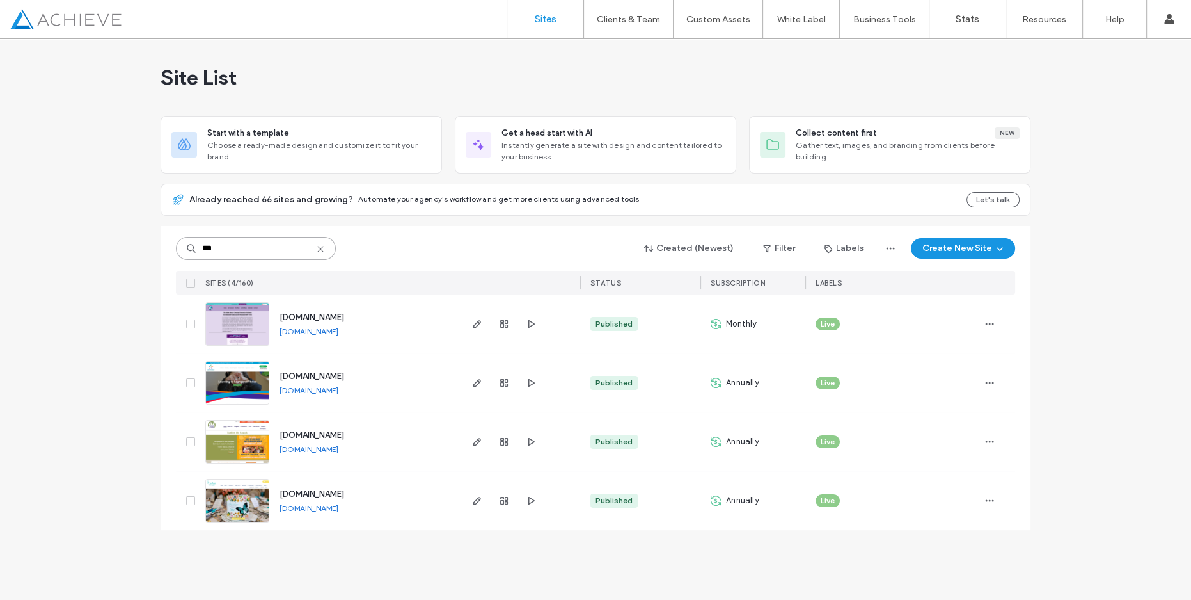
type input "***"
click at [221, 440] on img at bounding box center [237, 463] width 63 height 87
